Goal: Information Seeking & Learning: Learn about a topic

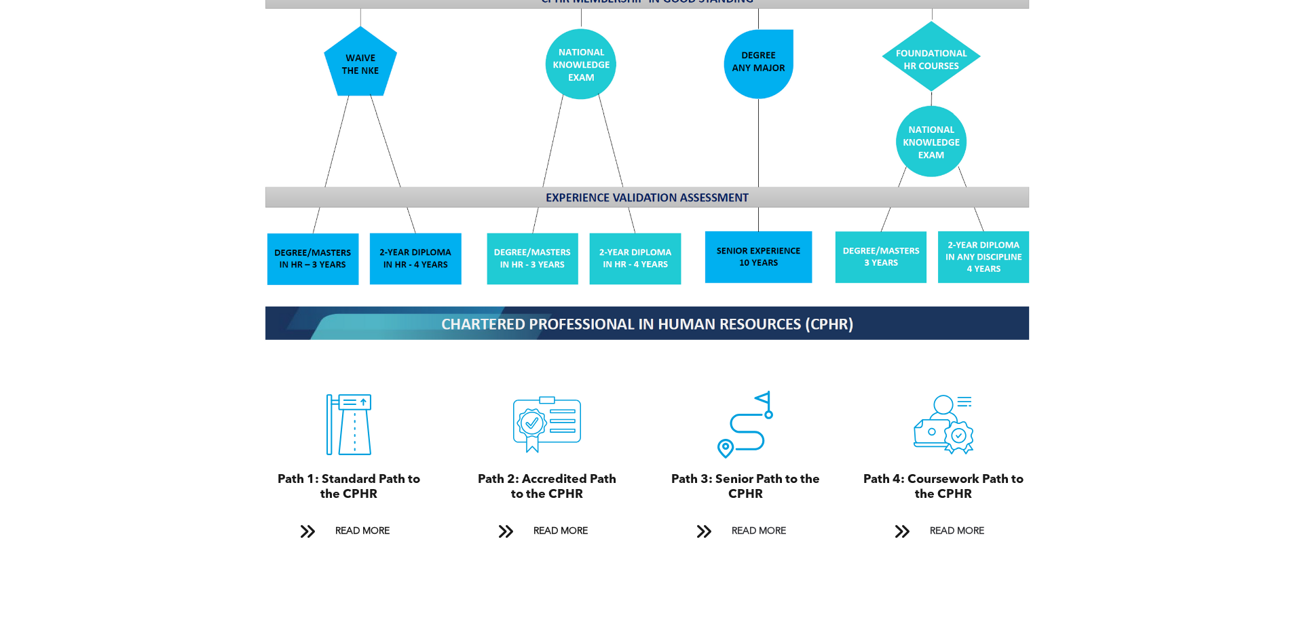
scroll to position [1289, 0]
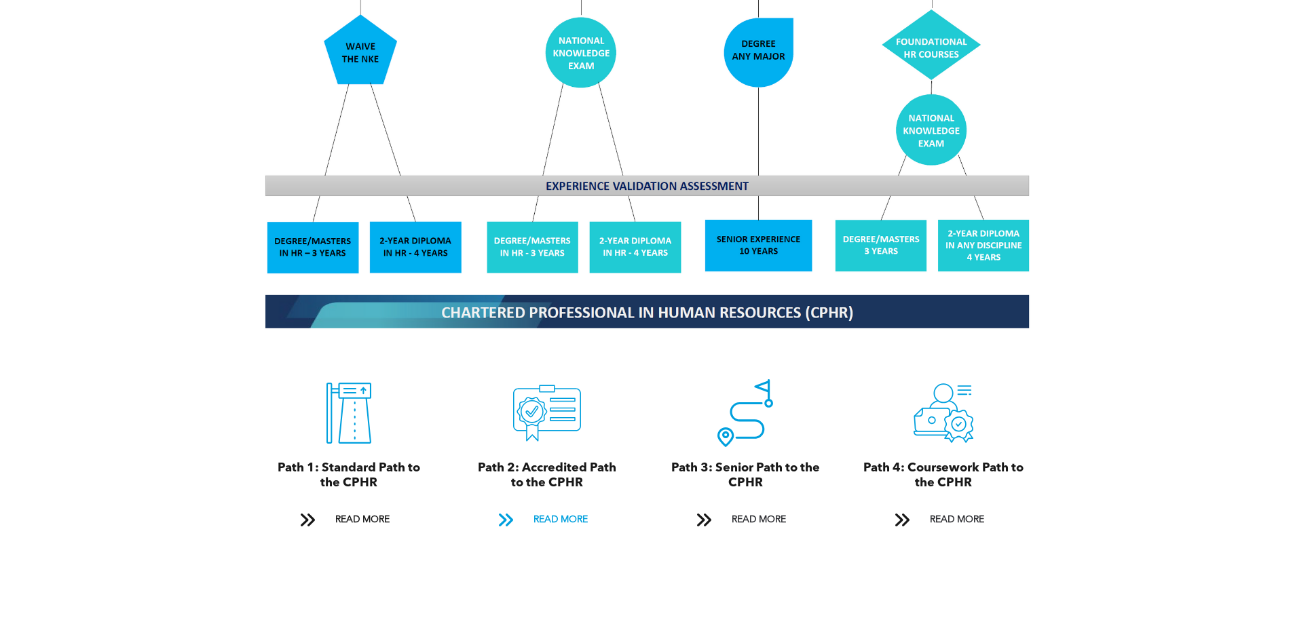
click at [577, 508] on span "READ MORE" at bounding box center [561, 520] width 64 height 25
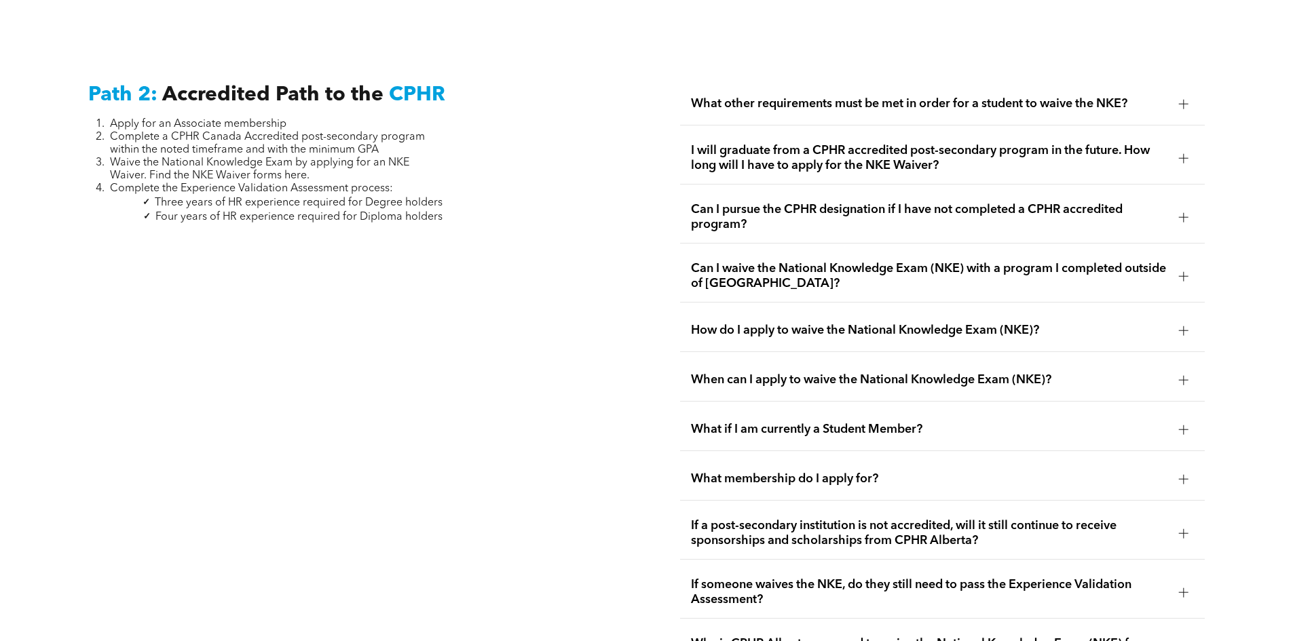
scroll to position [2218, 0]
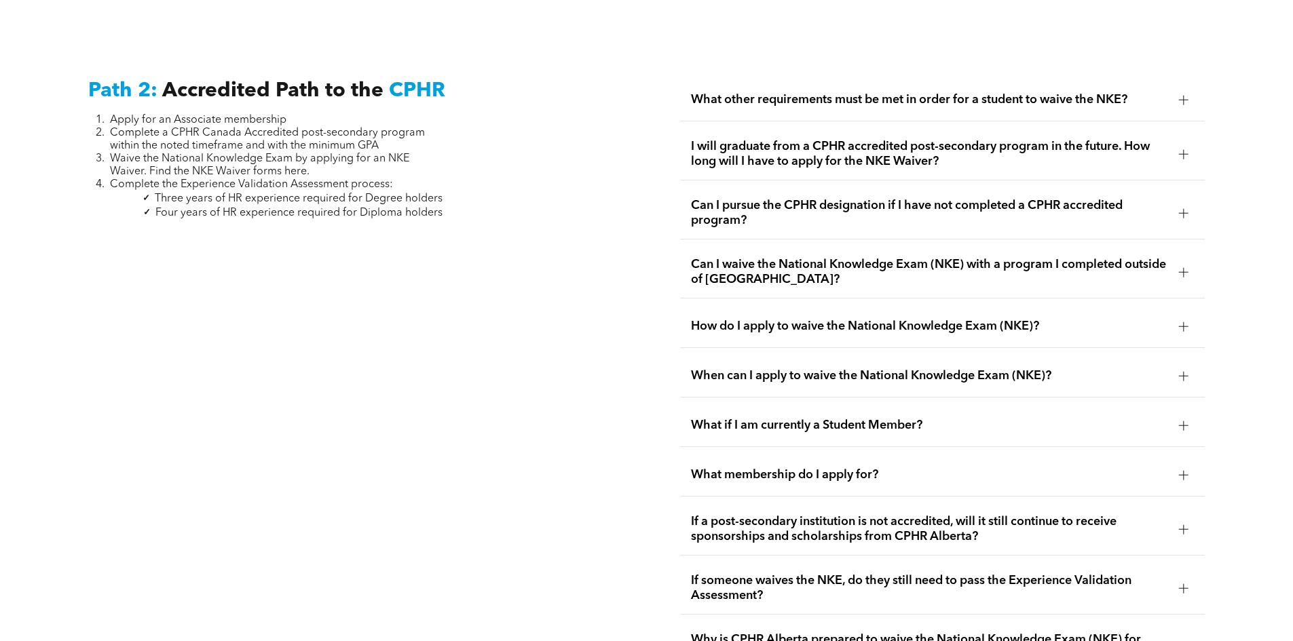
click at [1063, 92] on span "What other requirements must be met in order for a student to waive the NKE?" at bounding box center [929, 99] width 477 height 15
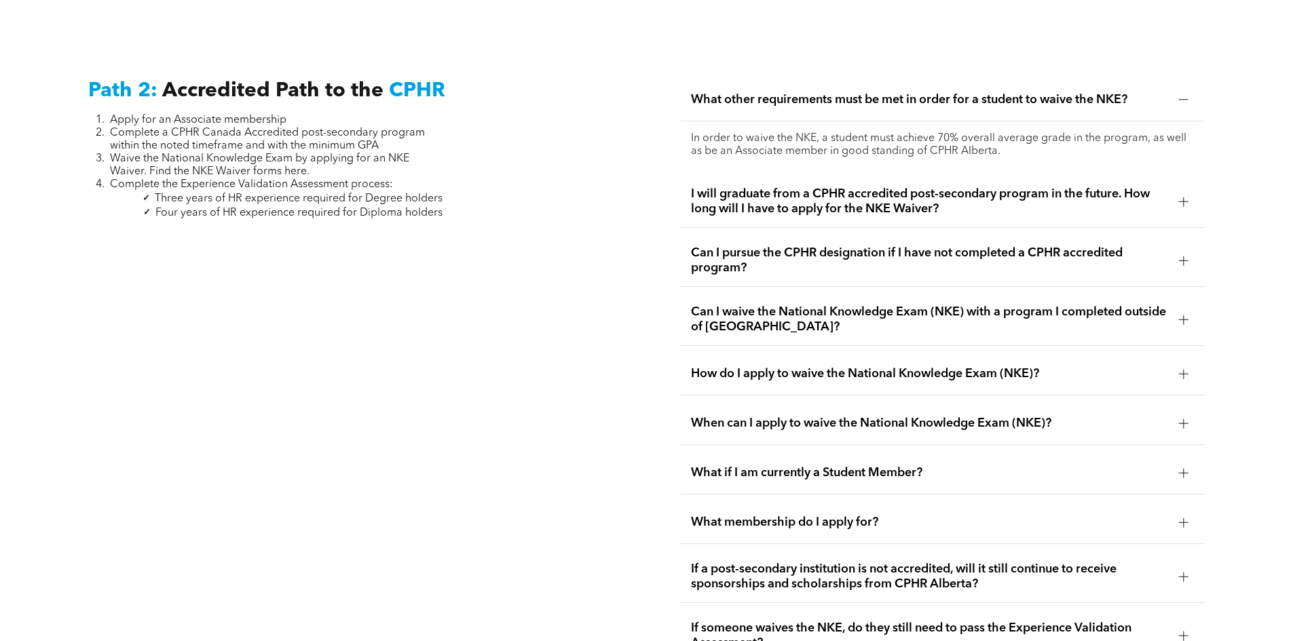
click at [1042, 187] on span "I will graduate from a CPHR accredited post-secondary program in the future. Ho…" at bounding box center [929, 202] width 477 height 30
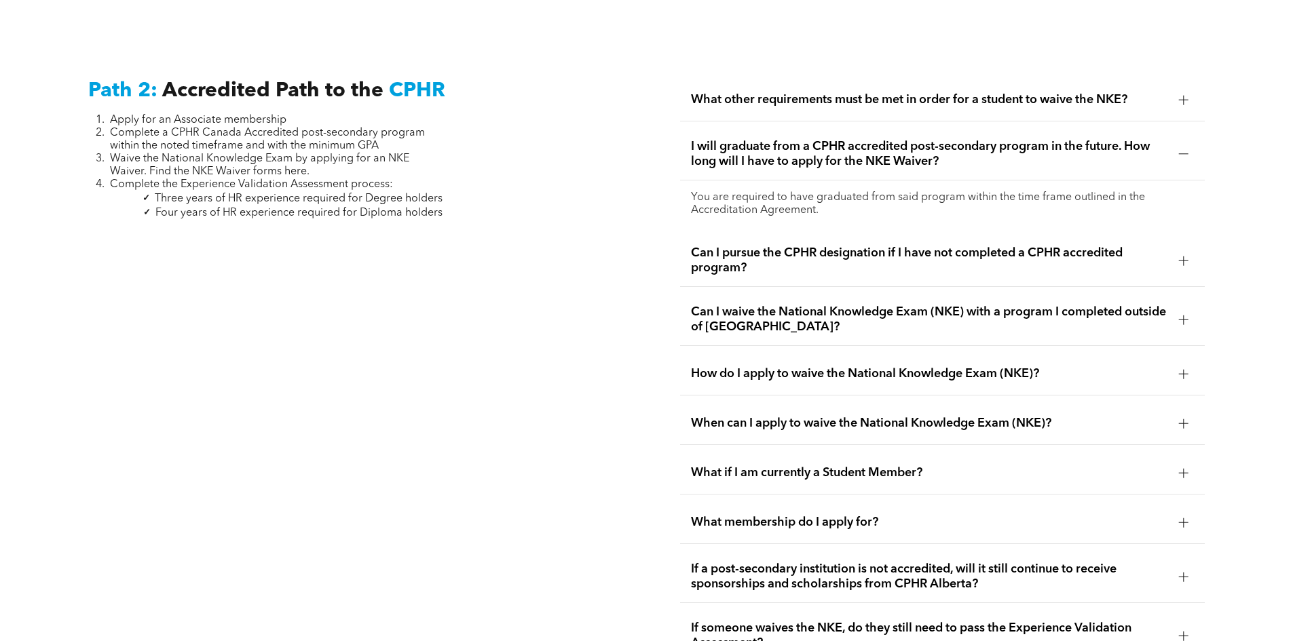
click at [1067, 140] on span "I will graduate from a CPHR accredited post-secondary program in the future. Ho…" at bounding box center [929, 154] width 477 height 30
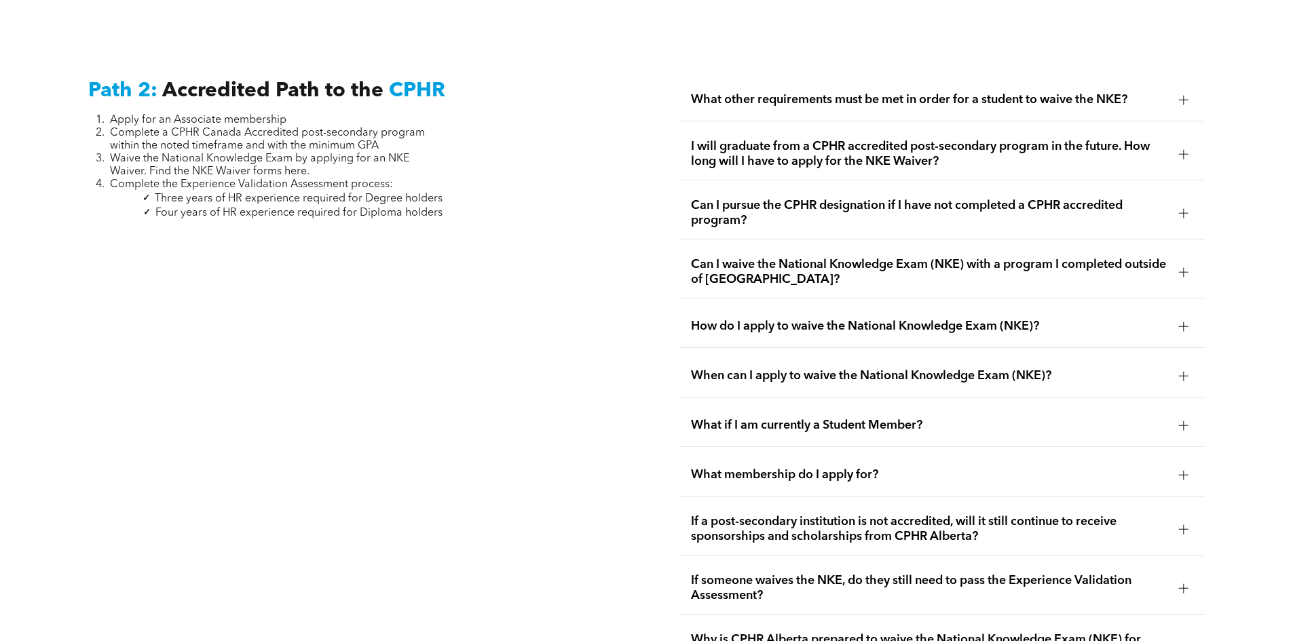
click at [1089, 198] on span "Can I pursue the CPHR designation if I have not completed a CPHR accredited pro…" at bounding box center [929, 213] width 477 height 30
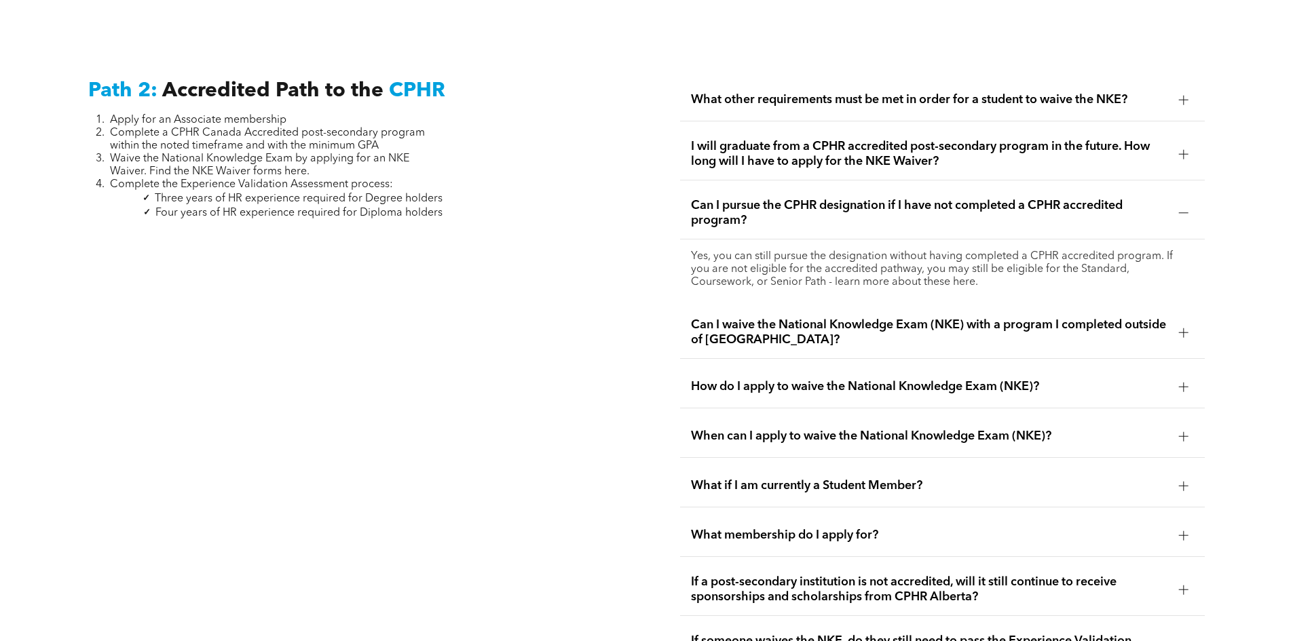
click at [1089, 198] on span "Can I pursue the CPHR designation if I have not completed a CPHR accredited pro…" at bounding box center [929, 213] width 477 height 30
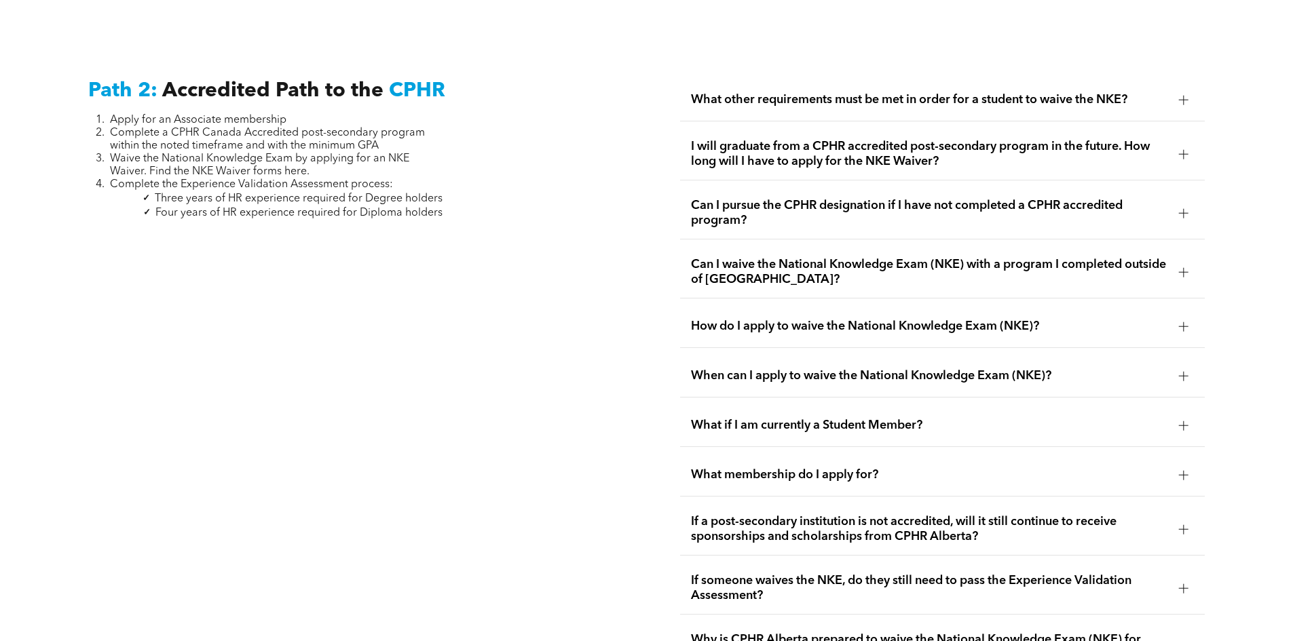
click at [1016, 314] on div "How do I apply to waive the National Knowledge Exam (NKE)?" at bounding box center [942, 326] width 524 height 43
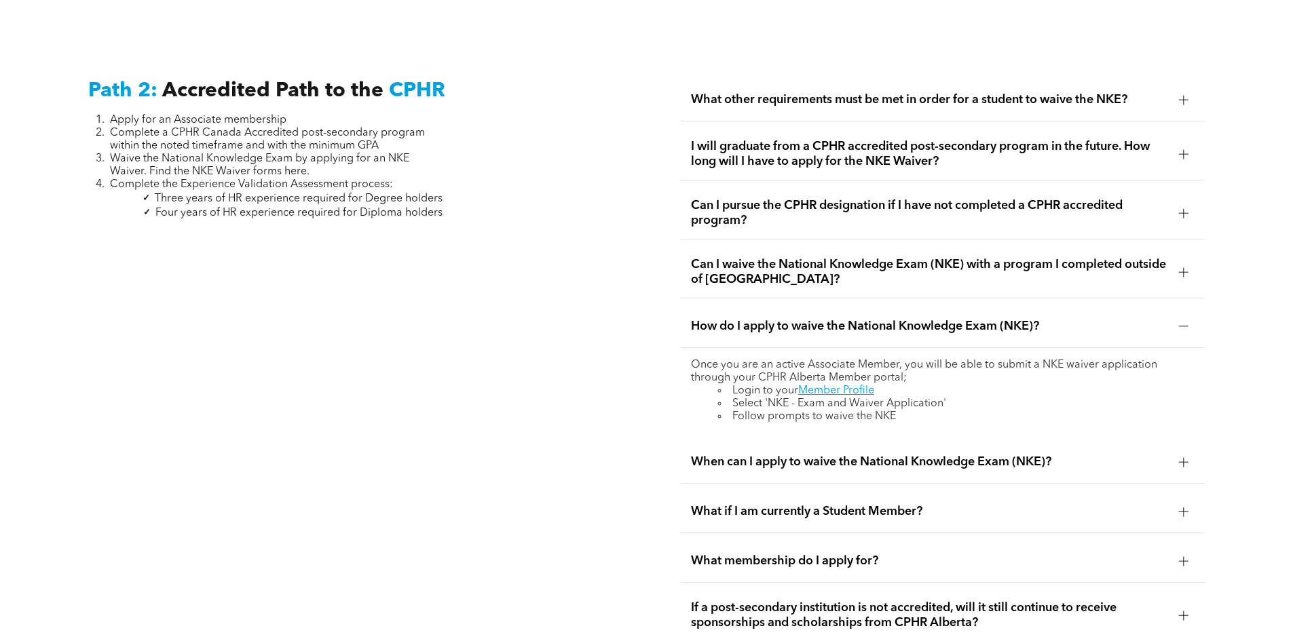
click at [1016, 319] on span "How do I apply to waive the National Knowledge Exam (NKE)?" at bounding box center [929, 326] width 477 height 15
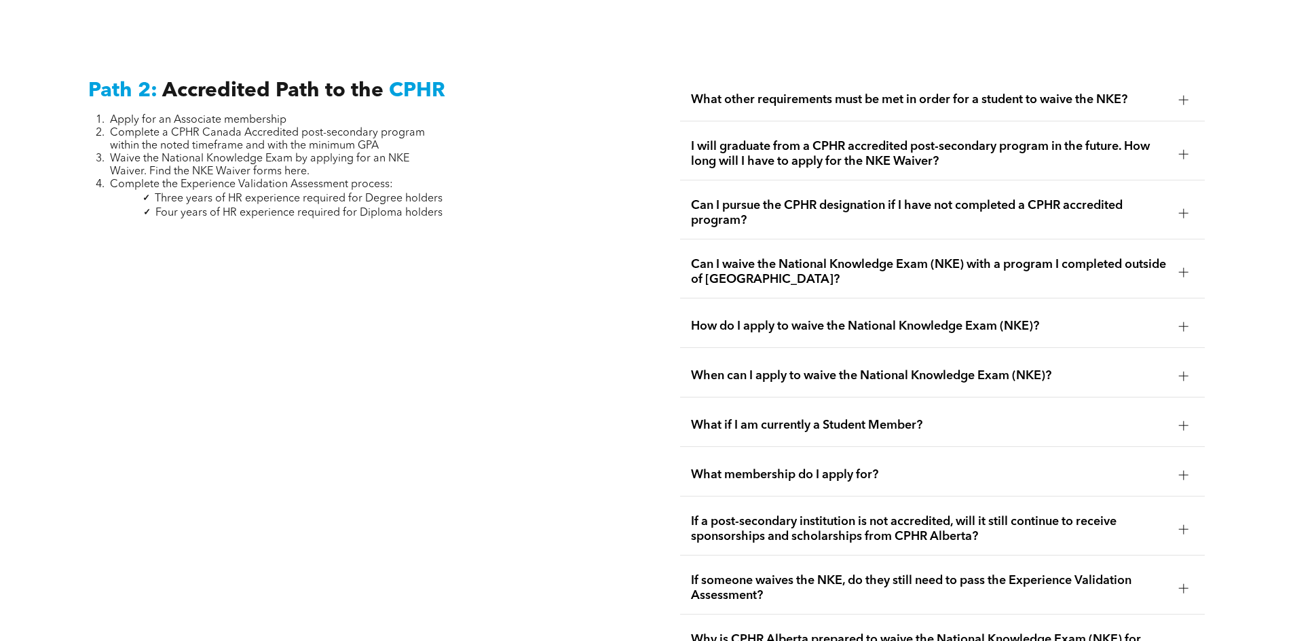
scroll to position [2286, 0]
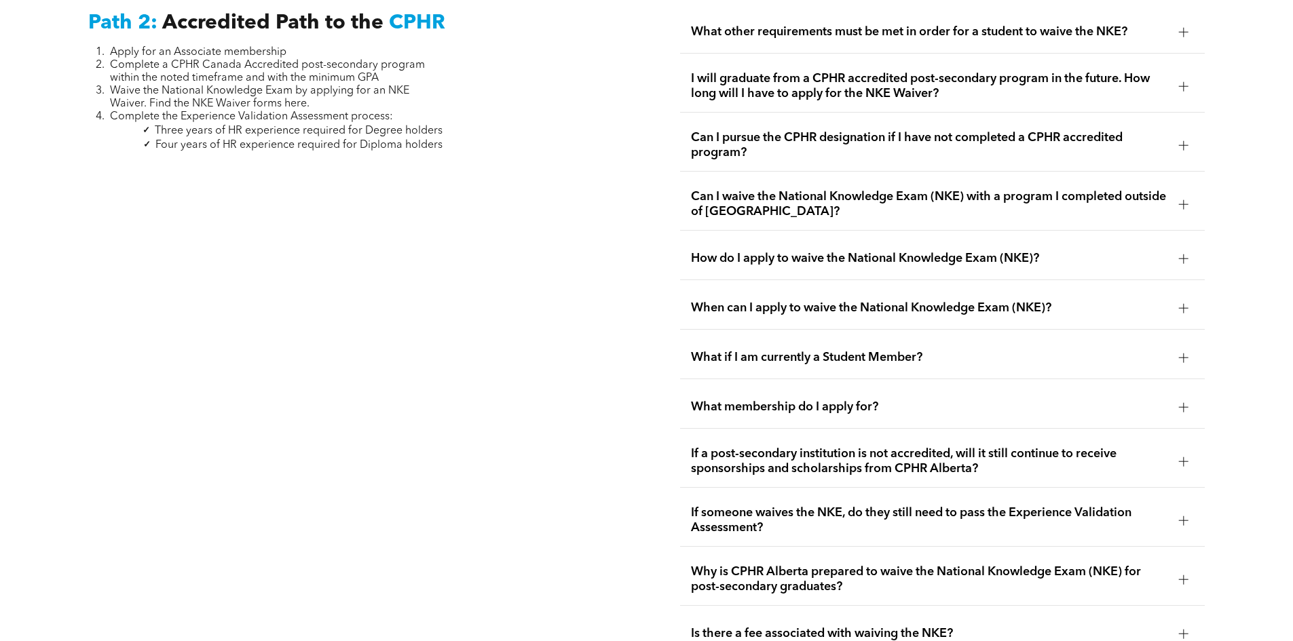
click at [985, 301] on span "When can I apply to waive the National Knowledge Exam (NKE)?" at bounding box center [929, 308] width 477 height 15
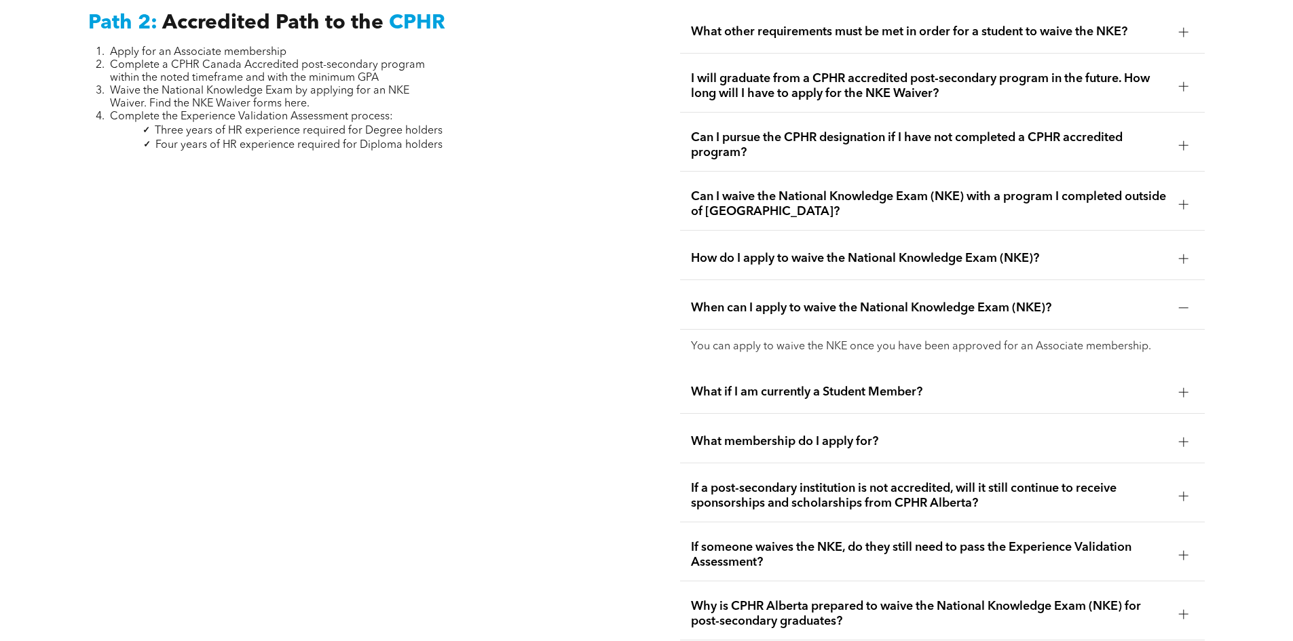
click at [985, 301] on span "When can I apply to waive the National Knowledge Exam (NKE)?" at bounding box center [929, 308] width 477 height 15
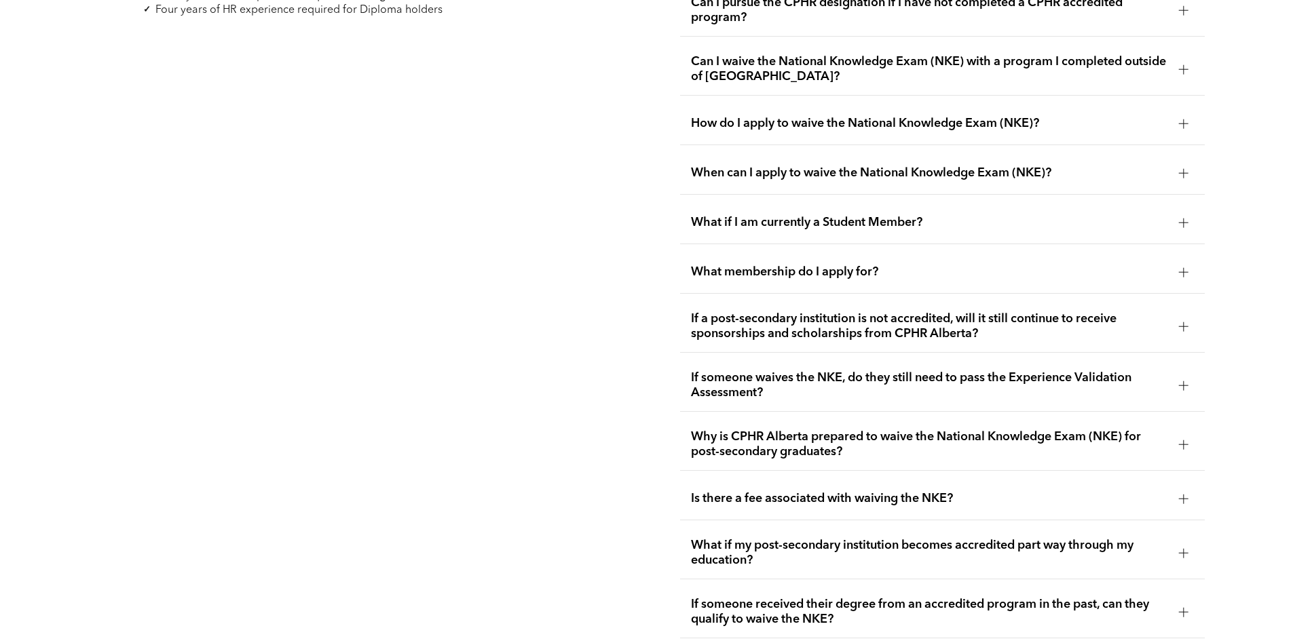
scroll to position [2422, 0]
click at [850, 214] on span "What if I am currently a Student Member?" at bounding box center [929, 221] width 477 height 15
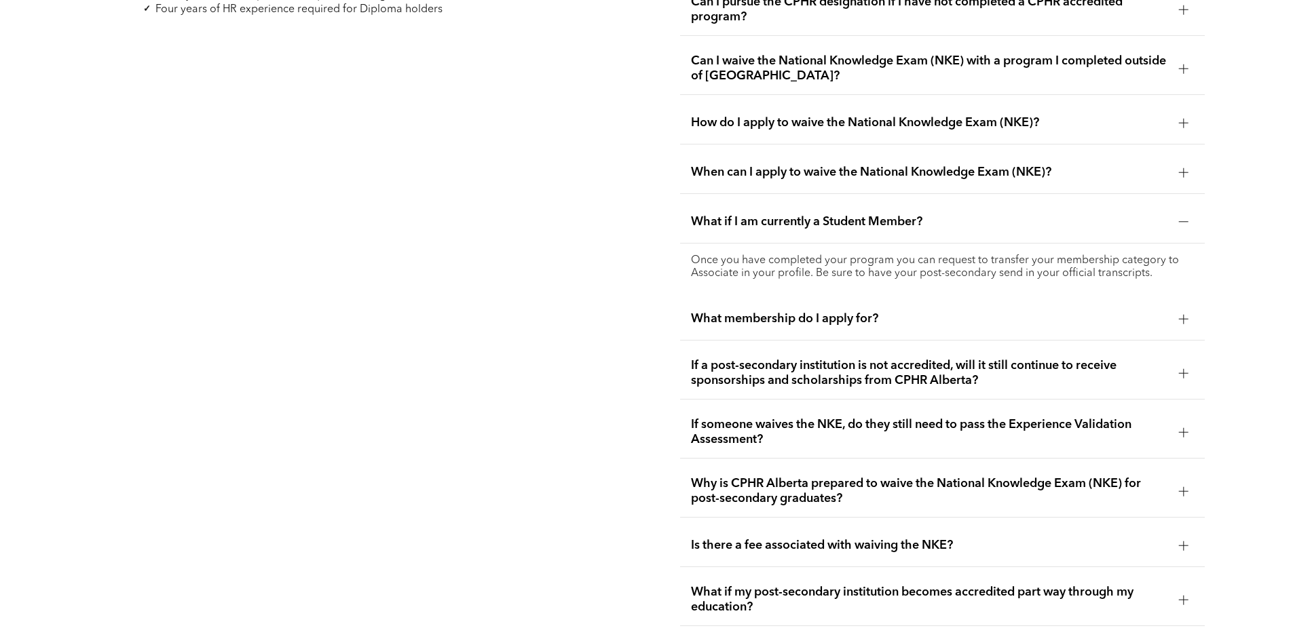
click at [850, 214] on span "What if I am currently a Student Member?" at bounding box center [929, 221] width 477 height 15
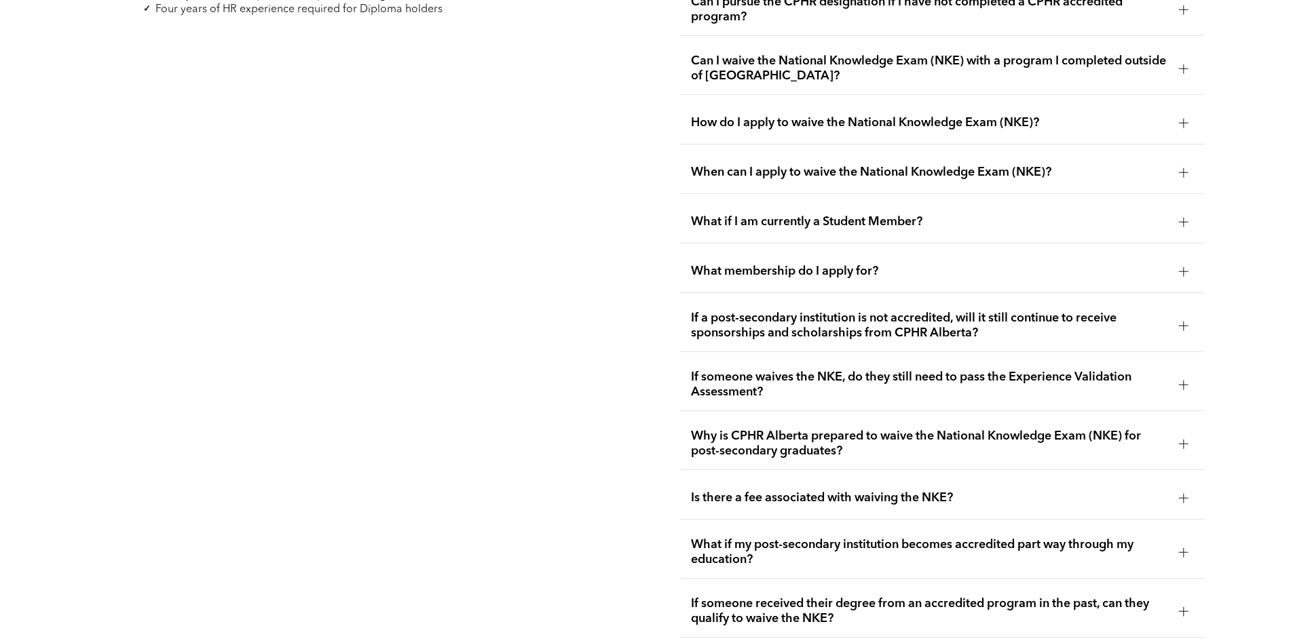
click at [803, 264] on span "What membership do I apply for?" at bounding box center [929, 271] width 477 height 15
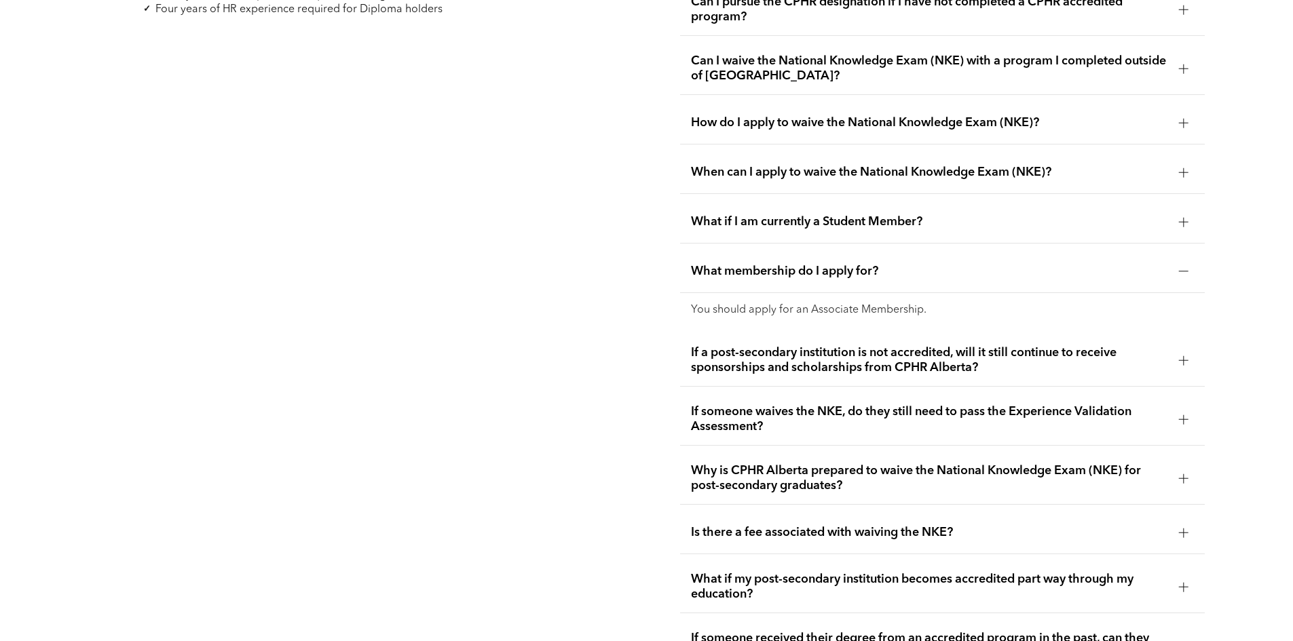
click at [793, 264] on span "What membership do I apply for?" at bounding box center [929, 271] width 477 height 15
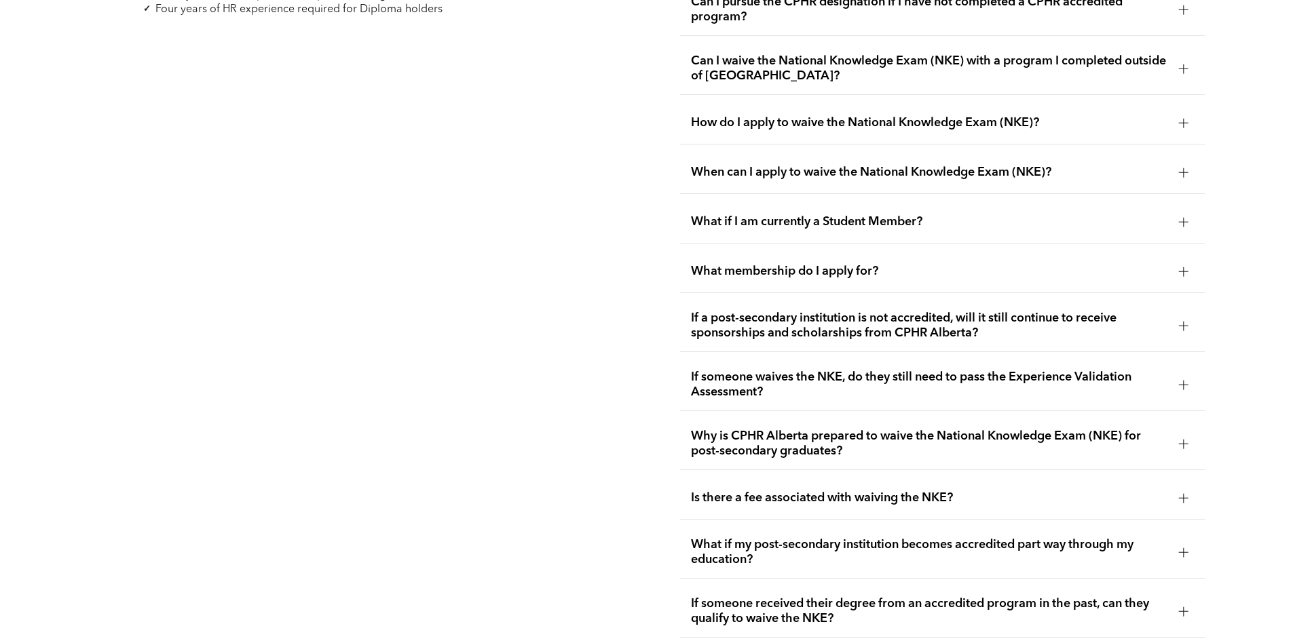
click at [873, 311] on span "If a post-secondary institution is not accredited, will it still continue to re…" at bounding box center [929, 326] width 477 height 30
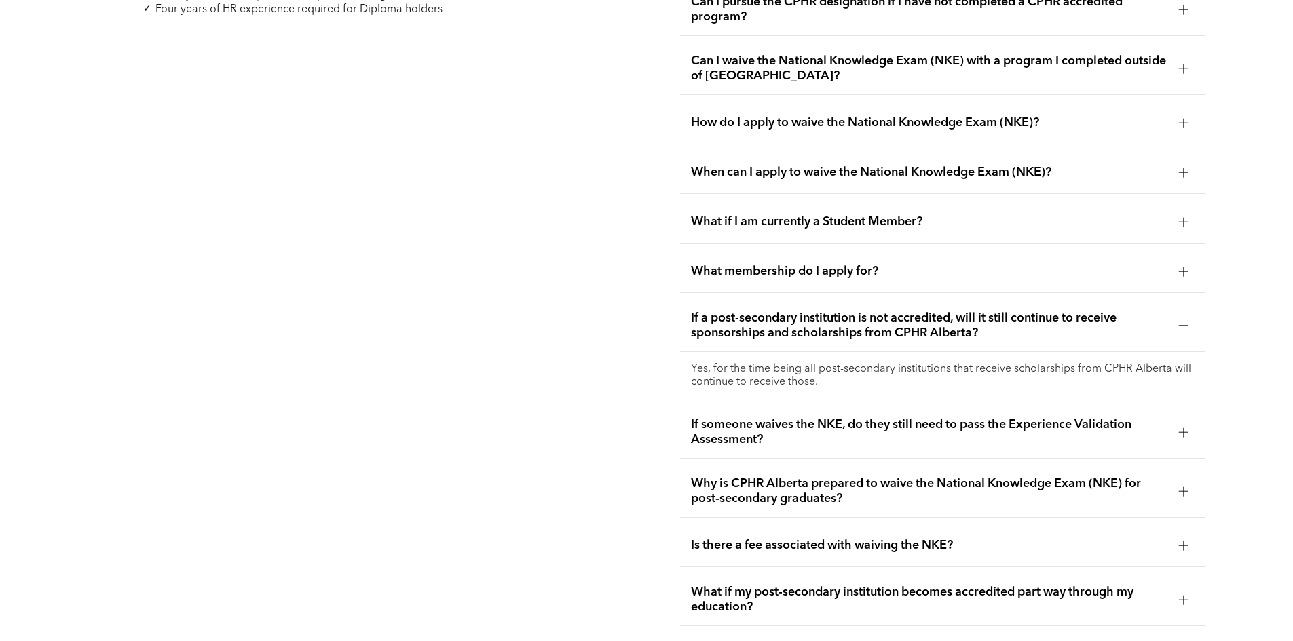
click at [873, 311] on span "If a post-secondary institution is not accredited, will it still continue to re…" at bounding box center [929, 326] width 477 height 30
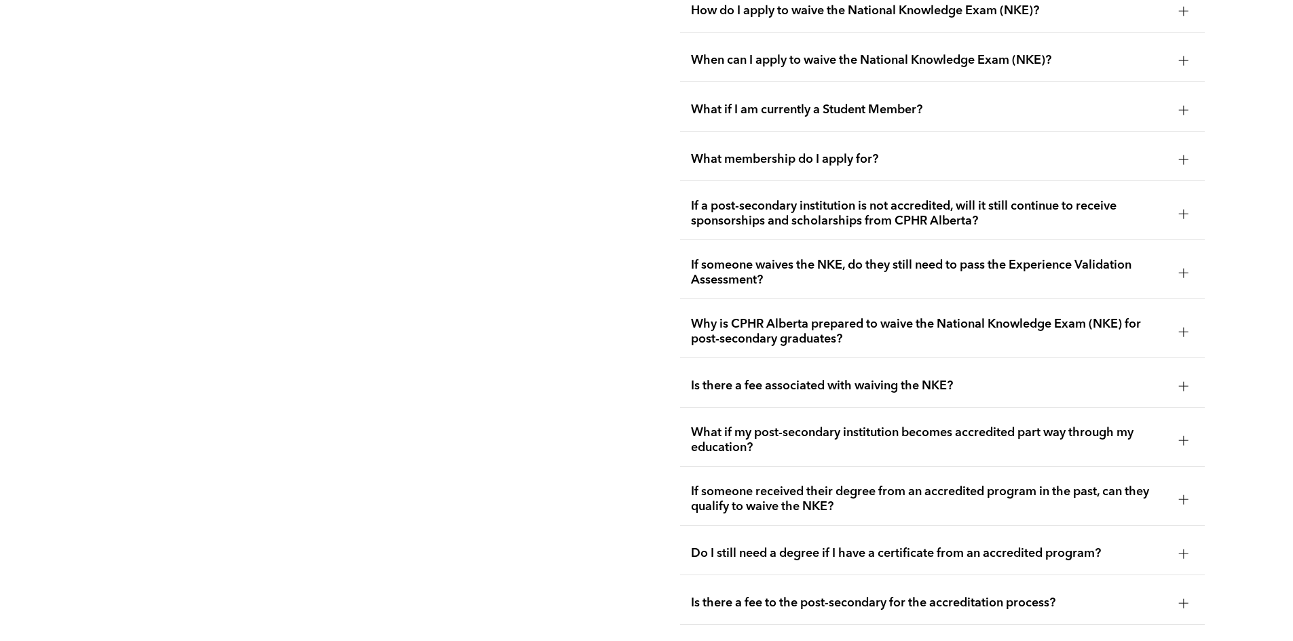
scroll to position [2557, 0]
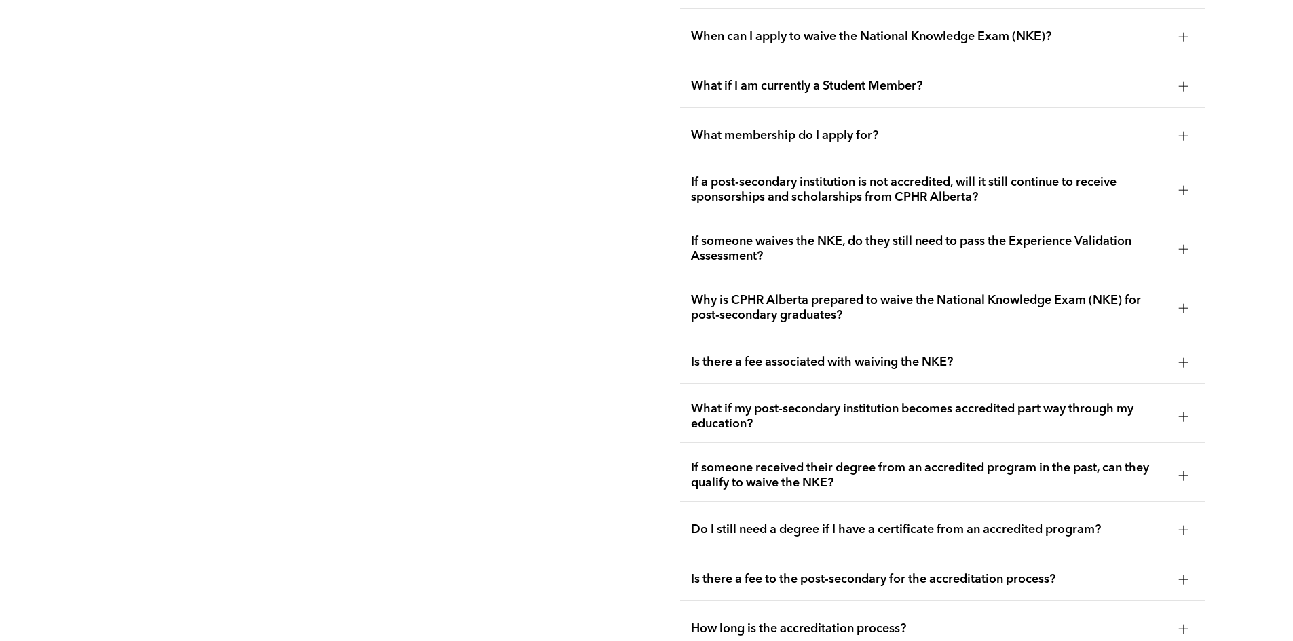
click at [839, 234] on span "If someone waives the NKE, do they still need to pass the Experience Validation…" at bounding box center [929, 249] width 477 height 30
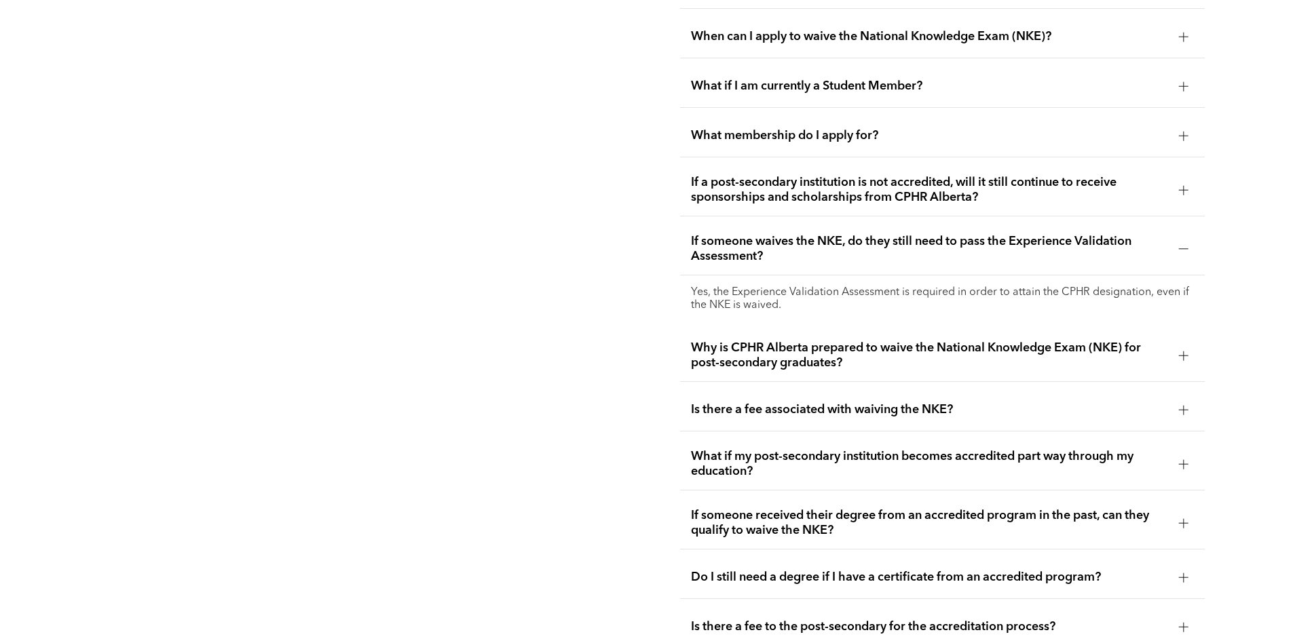
click at [839, 234] on span "If someone waives the NKE, do they still need to pass the Experience Validation…" at bounding box center [929, 249] width 477 height 30
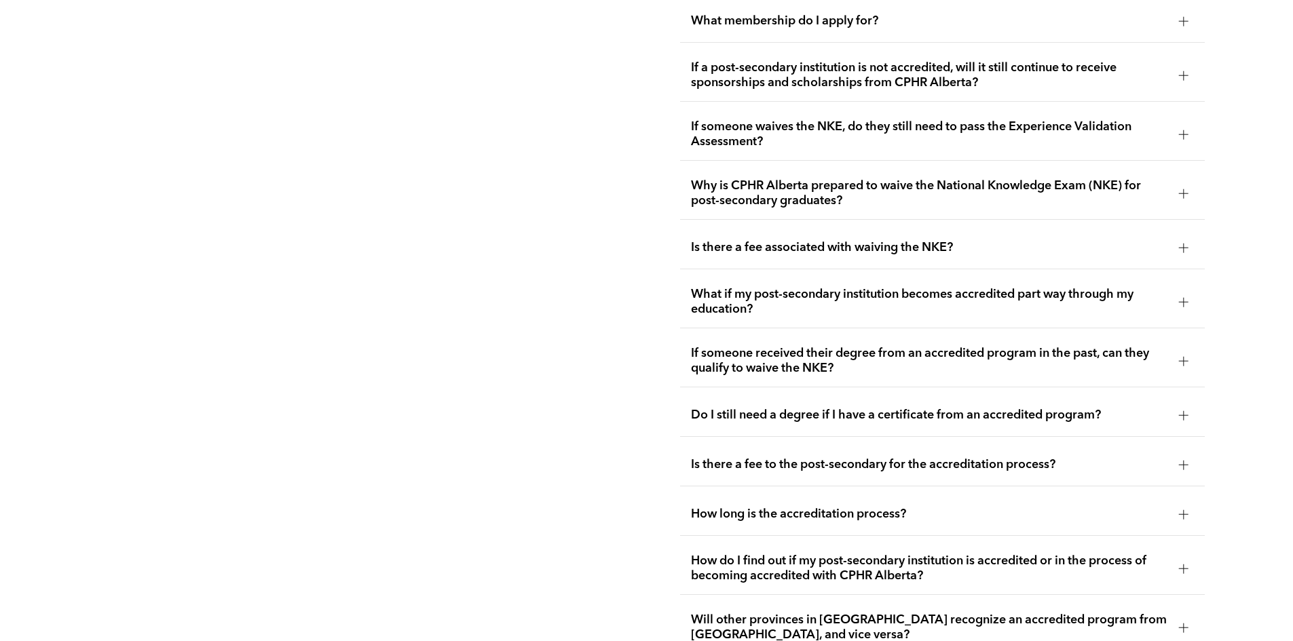
scroll to position [2693, 0]
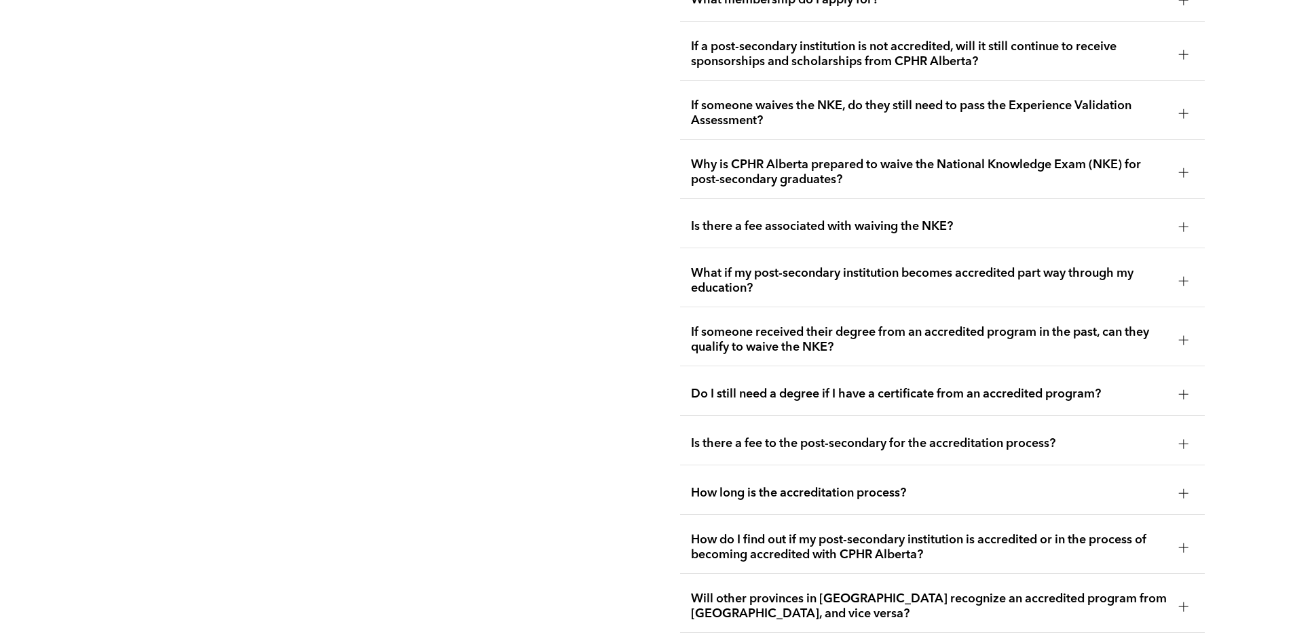
click at [864, 157] on span "Why is CPHR Alberta prepared to waive the National Knowledge Exam (NKE) for pos…" at bounding box center [929, 172] width 477 height 30
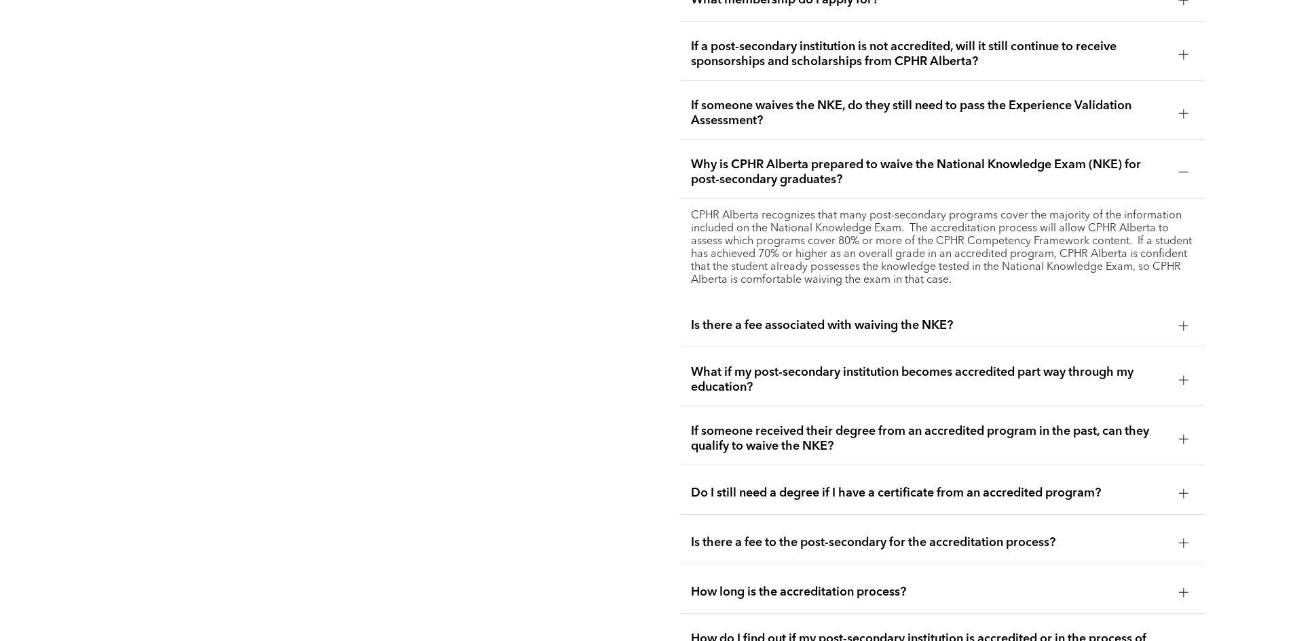
click at [864, 157] on span "Why is CPHR Alberta prepared to waive the National Knowledge Exam (NKE) for pos…" at bounding box center [929, 172] width 477 height 30
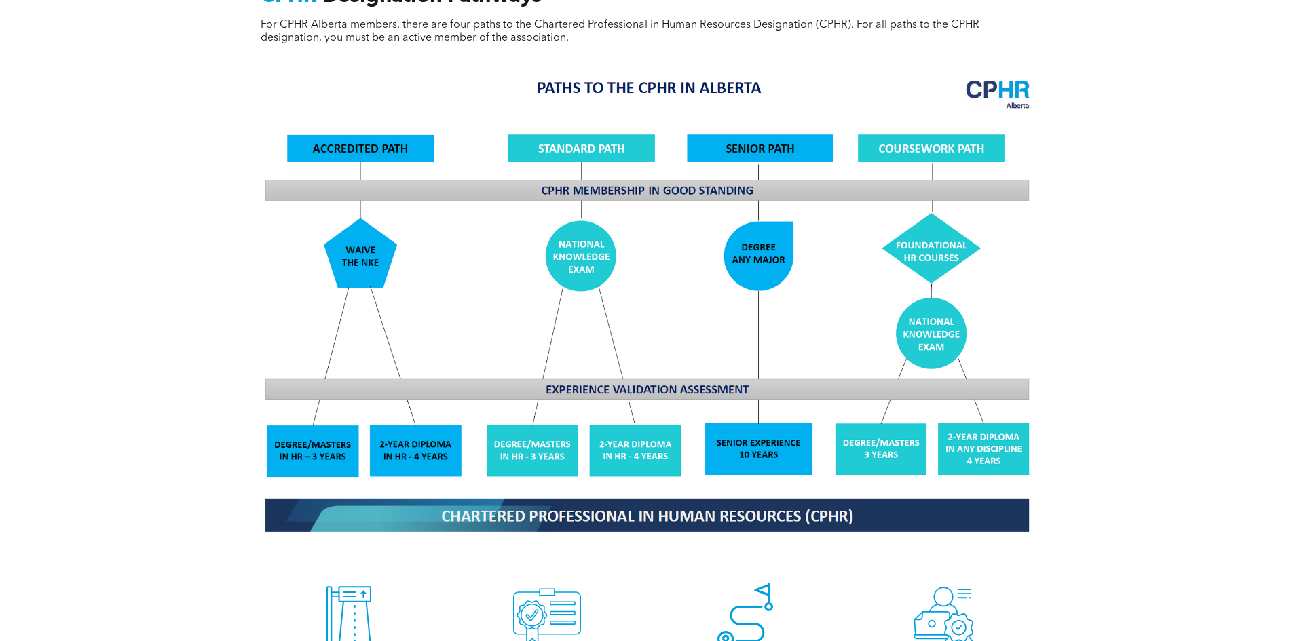
scroll to position [1153, 0]
